Goal: Obtain resource: Obtain resource

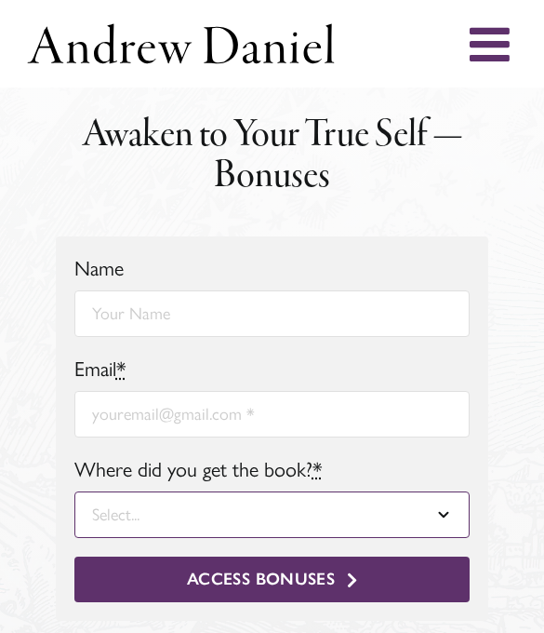
click at [441, 521] on select "Select... Amazon (Kindle) Amazon Audible (Audiobook) Amazon (Paperback) Apple G…" at bounding box center [271, 514] width 395 height 47
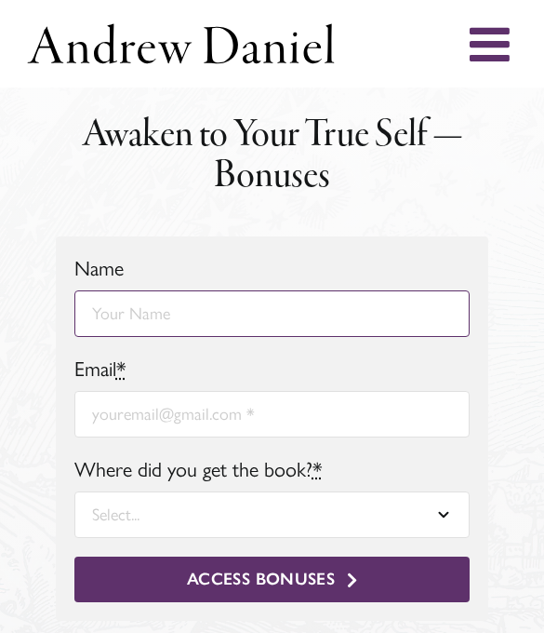
click at [118, 317] on input "Name" at bounding box center [271, 313] width 395 height 47
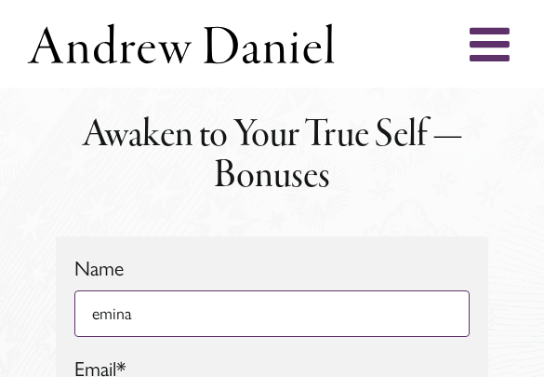
type input "emina"
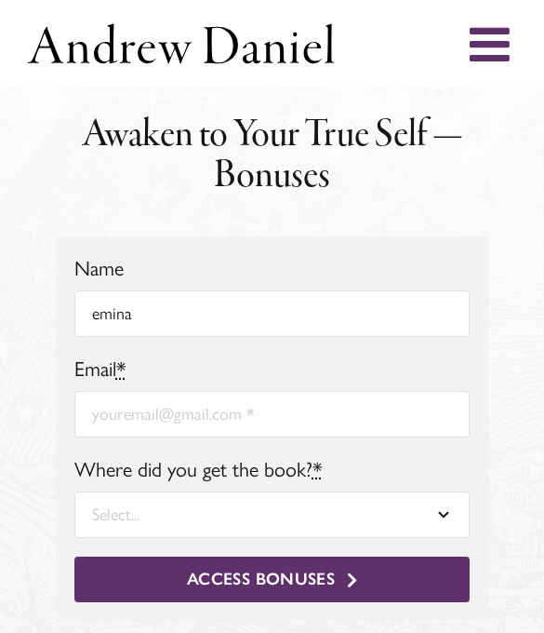
click at [495, 606] on div "Name emina Email * Where did you get the book? * Select... Amazon (Kindle) Amaz…" at bounding box center [272, 428] width 450 height 384
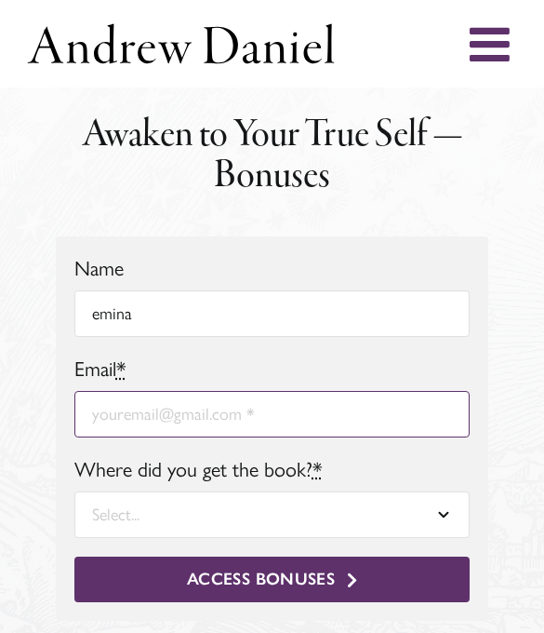
click at [299, 426] on input "Email *" at bounding box center [271, 414] width 395 height 47
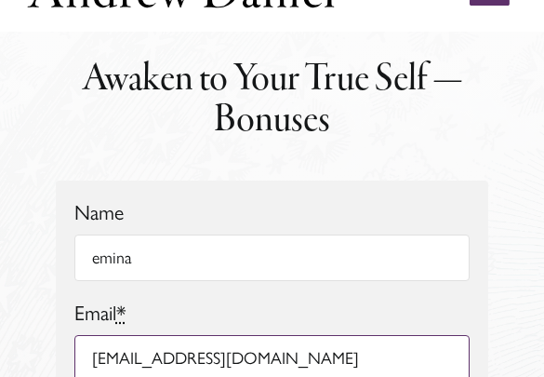
scroll to position [81, 0]
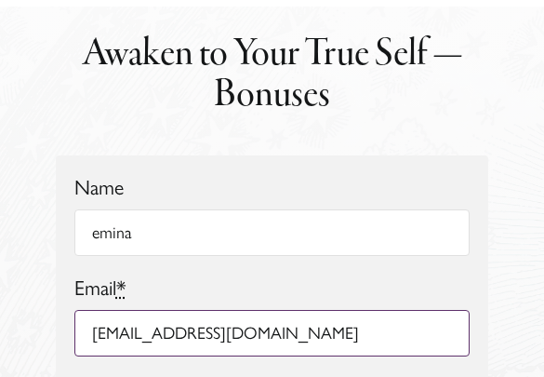
type input "[EMAIL_ADDRESS][DOMAIN_NAME]"
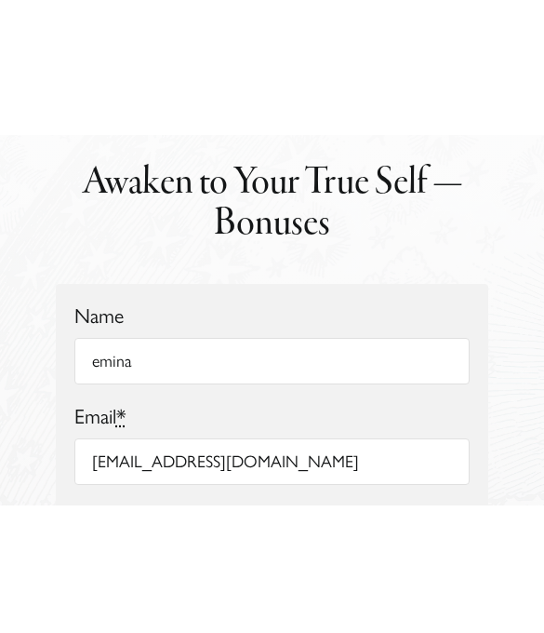
scroll to position [171, 0]
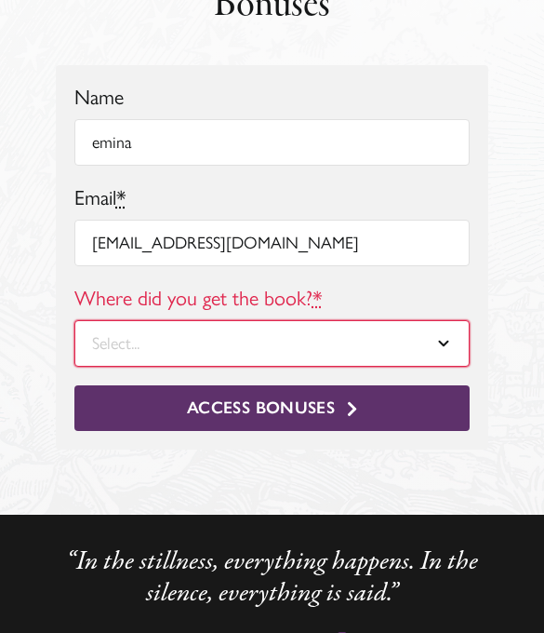
click at [433, 339] on select "Select... Amazon (Kindle) Amazon Audible (Audiobook) Amazon (Paperback) Apple G…" at bounding box center [271, 343] width 395 height 47
select select "Amazon Kindle"
click at [74, 320] on select "Select... Amazon (Kindle) Amazon Audible (Audiobook) Amazon (Paperback) Apple G…" at bounding box center [271, 343] width 395 height 47
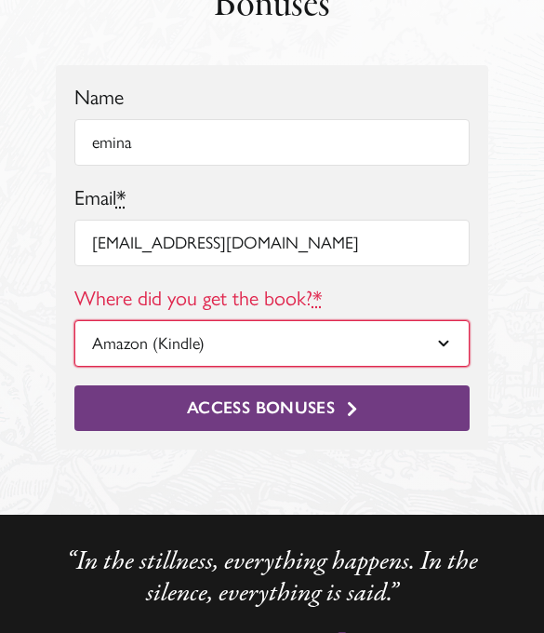
click at [341, 411] on button "Access Bonuses" at bounding box center [271, 408] width 395 height 47
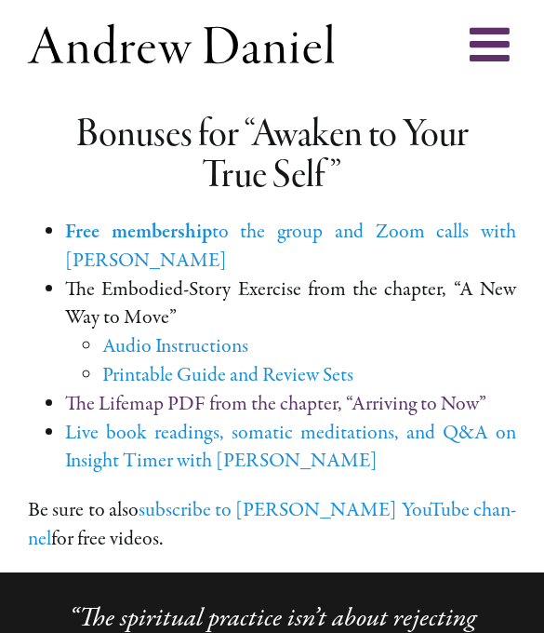
click at [429, 394] on link "The Lifemap PDF from the chap­ter, “Arriving to Now”" at bounding box center [275, 404] width 421 height 28
